Goal: Task Accomplishment & Management: Manage account settings

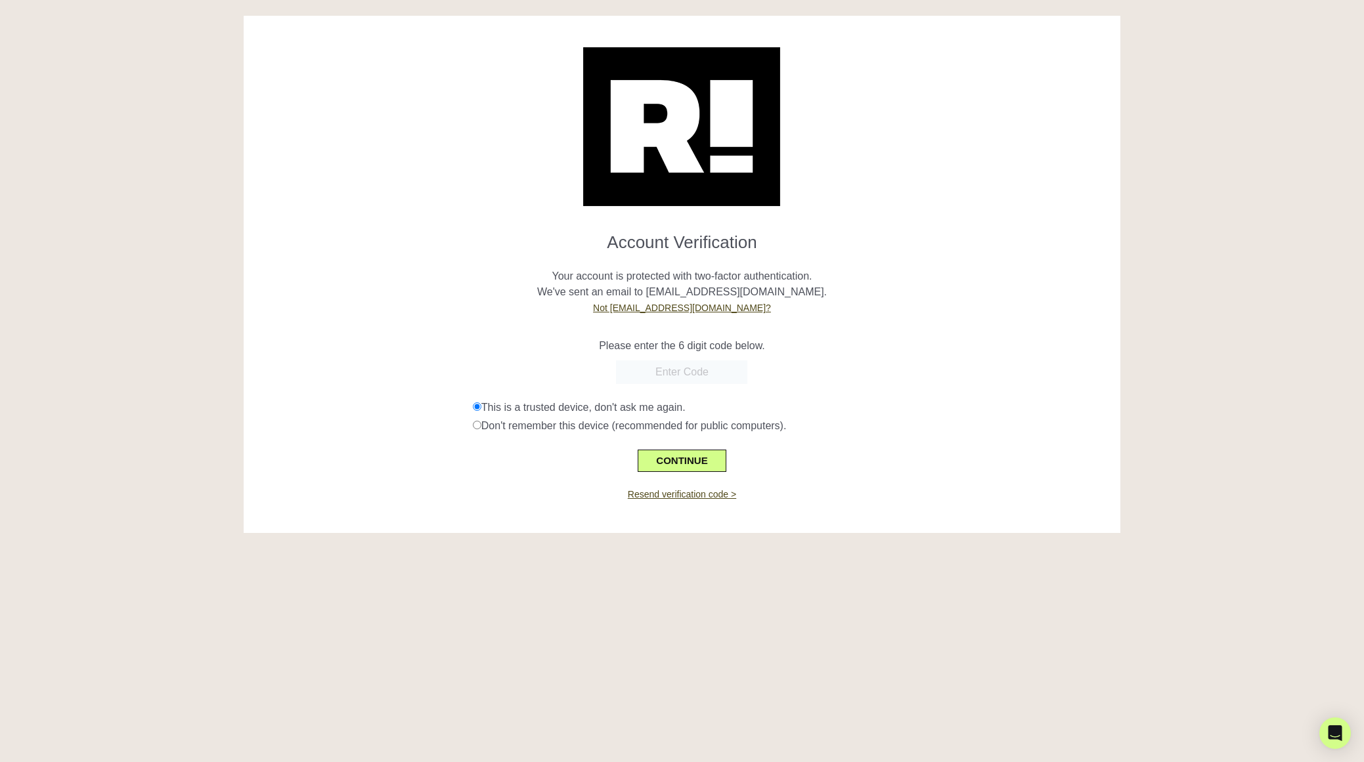
click at [694, 359] on form "Account Verification Your account is protected with two-factor authentication. …" at bounding box center [681, 347] width 857 height 250
click at [691, 376] on input "text" at bounding box center [681, 372] width 131 height 24
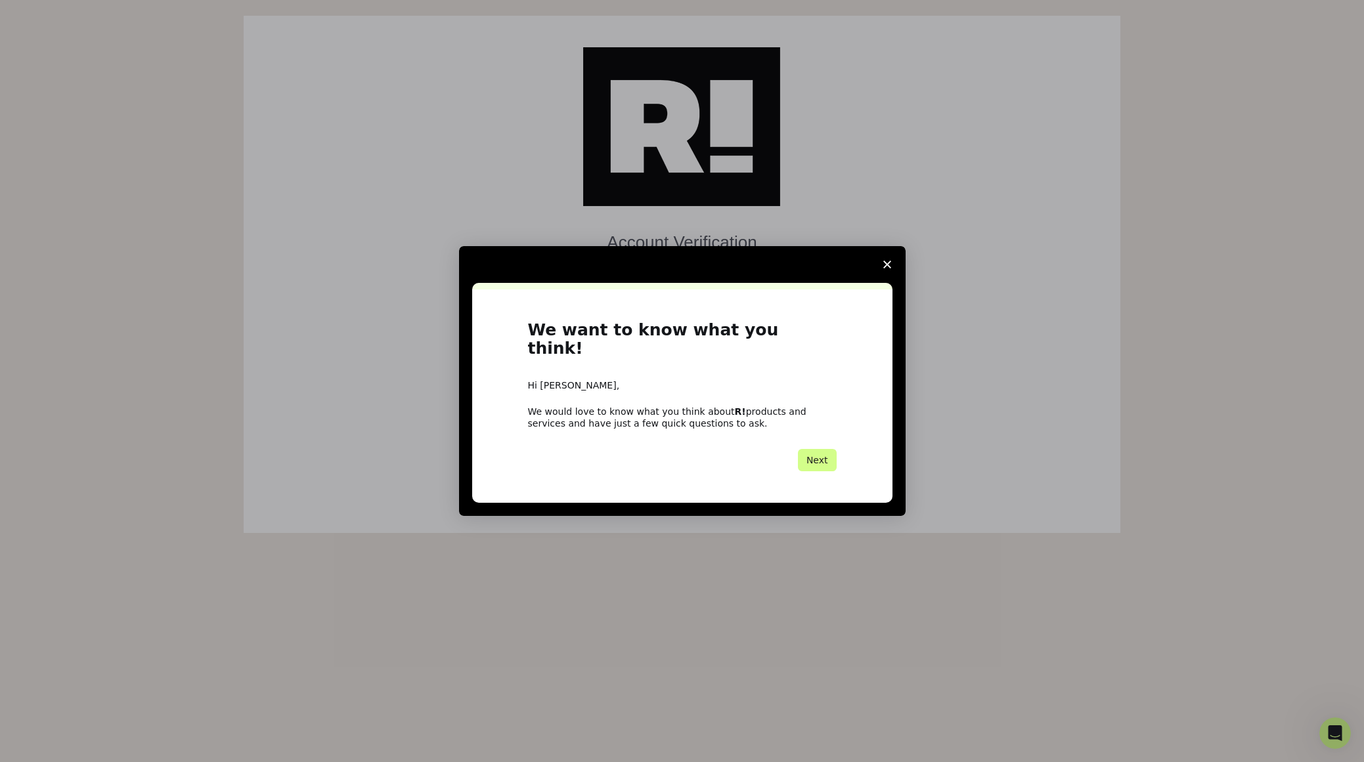
click at [881, 272] on span "Close survey" at bounding box center [887, 264] width 37 height 37
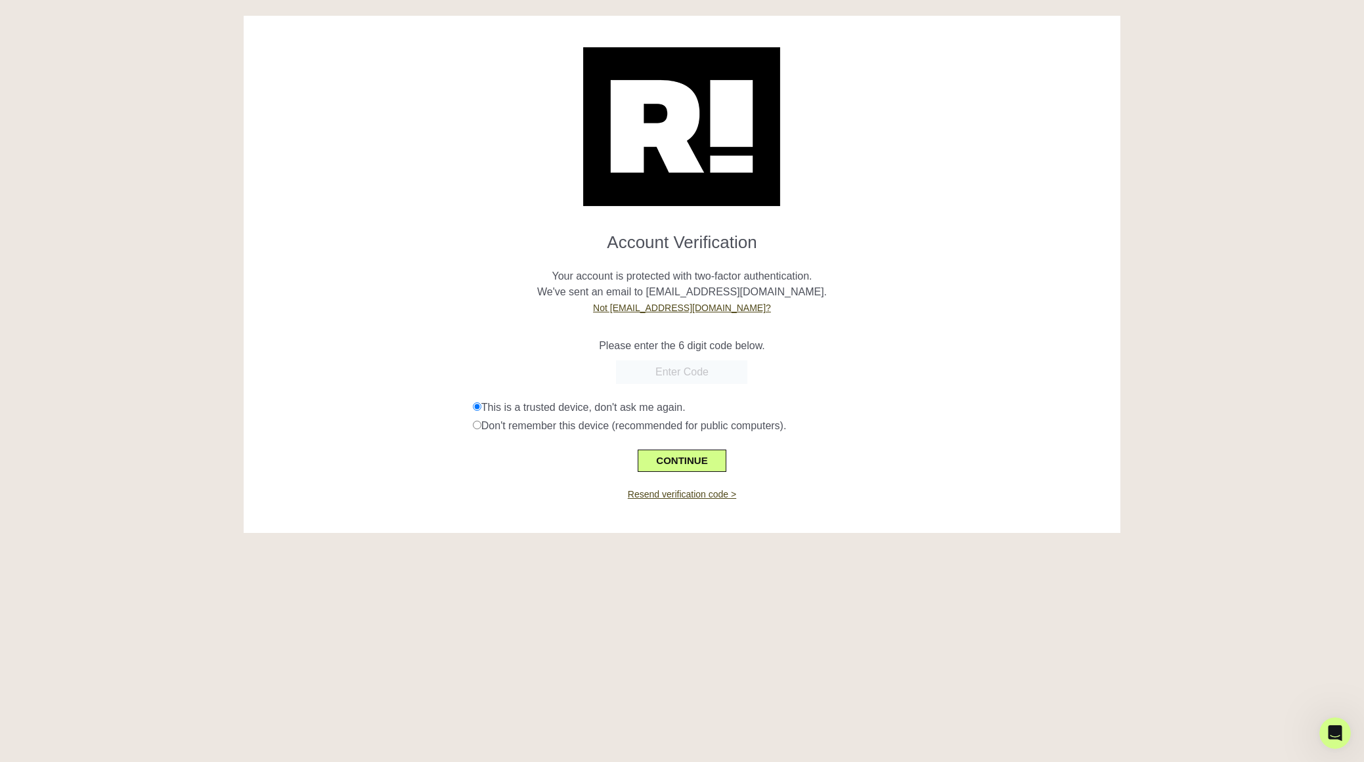
click at [682, 379] on input "text" at bounding box center [681, 372] width 131 height 24
type input "082873"
click at [708, 453] on button "CONTINUE" at bounding box center [682, 461] width 88 height 22
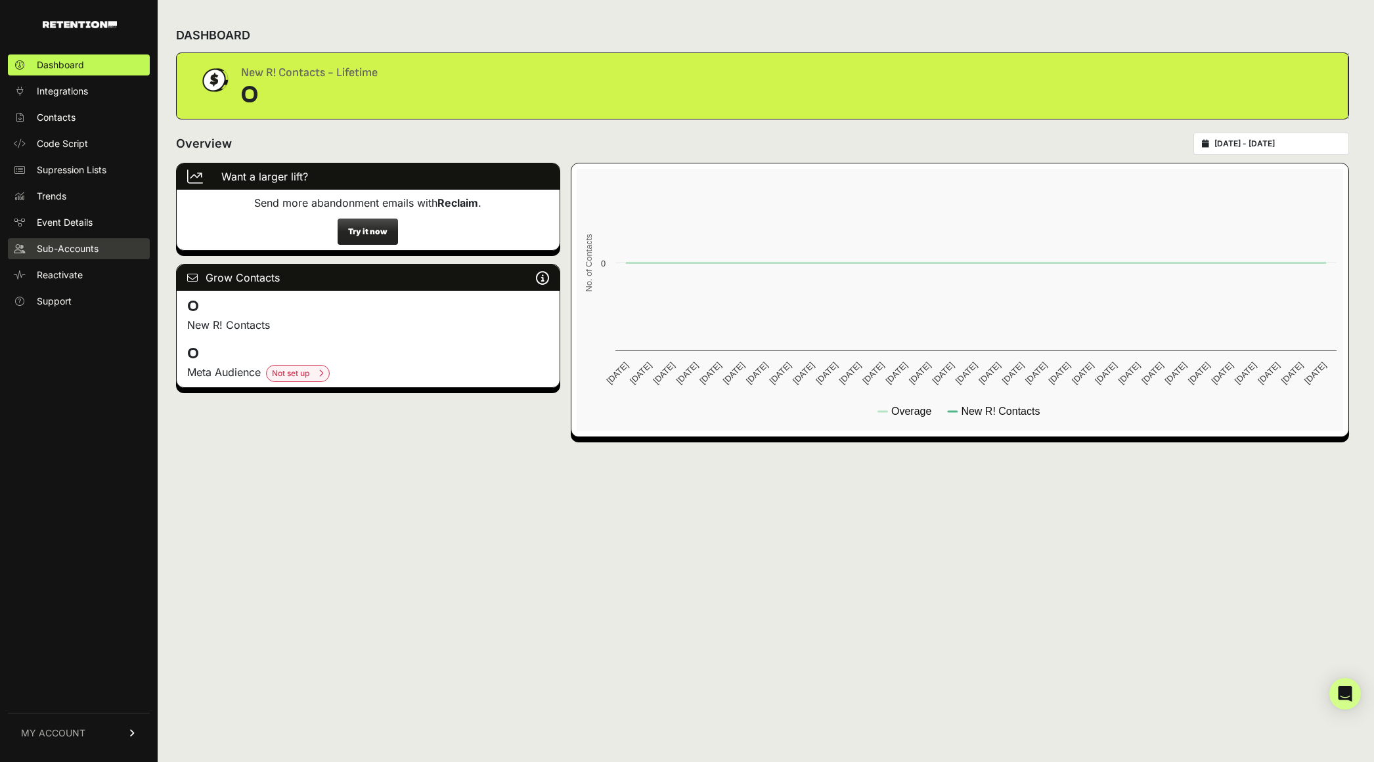
click at [76, 244] on span "Sub-Accounts" at bounding box center [68, 248] width 62 height 13
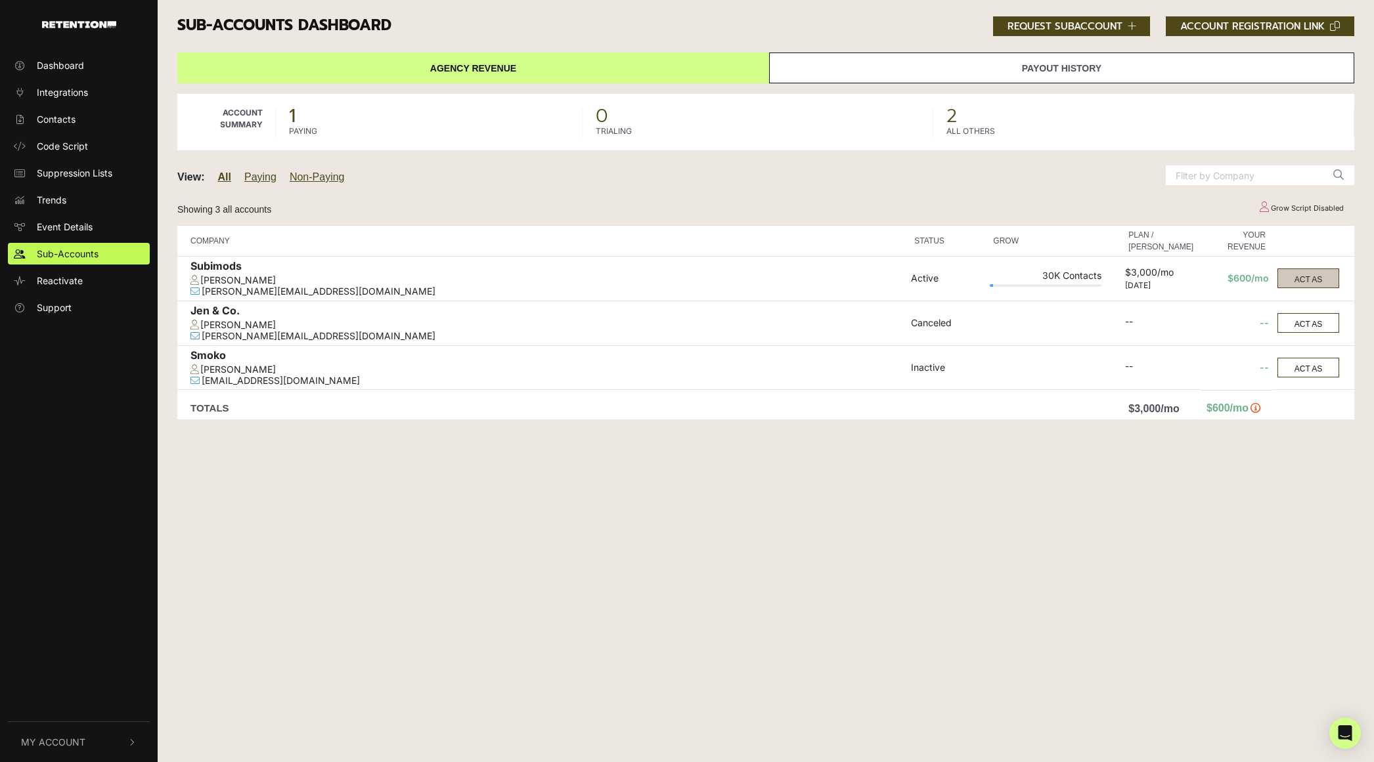
click at [1305, 281] on button "ACT AS" at bounding box center [1308, 279] width 62 height 20
